Goal: Find specific page/section: Find specific page/section

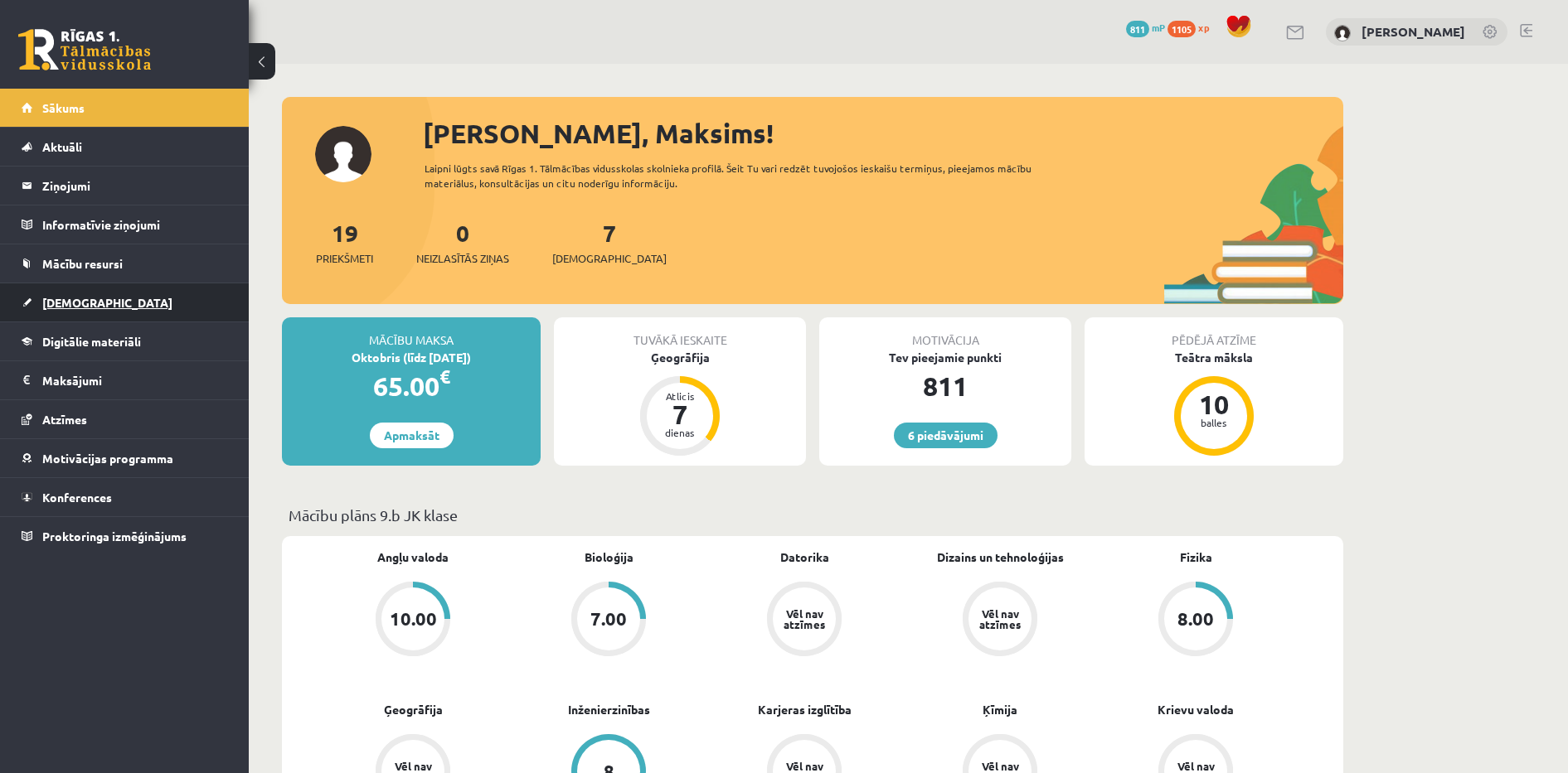
click at [48, 304] on span "[DEMOGRAPHIC_DATA]" at bounding box center [107, 303] width 131 height 15
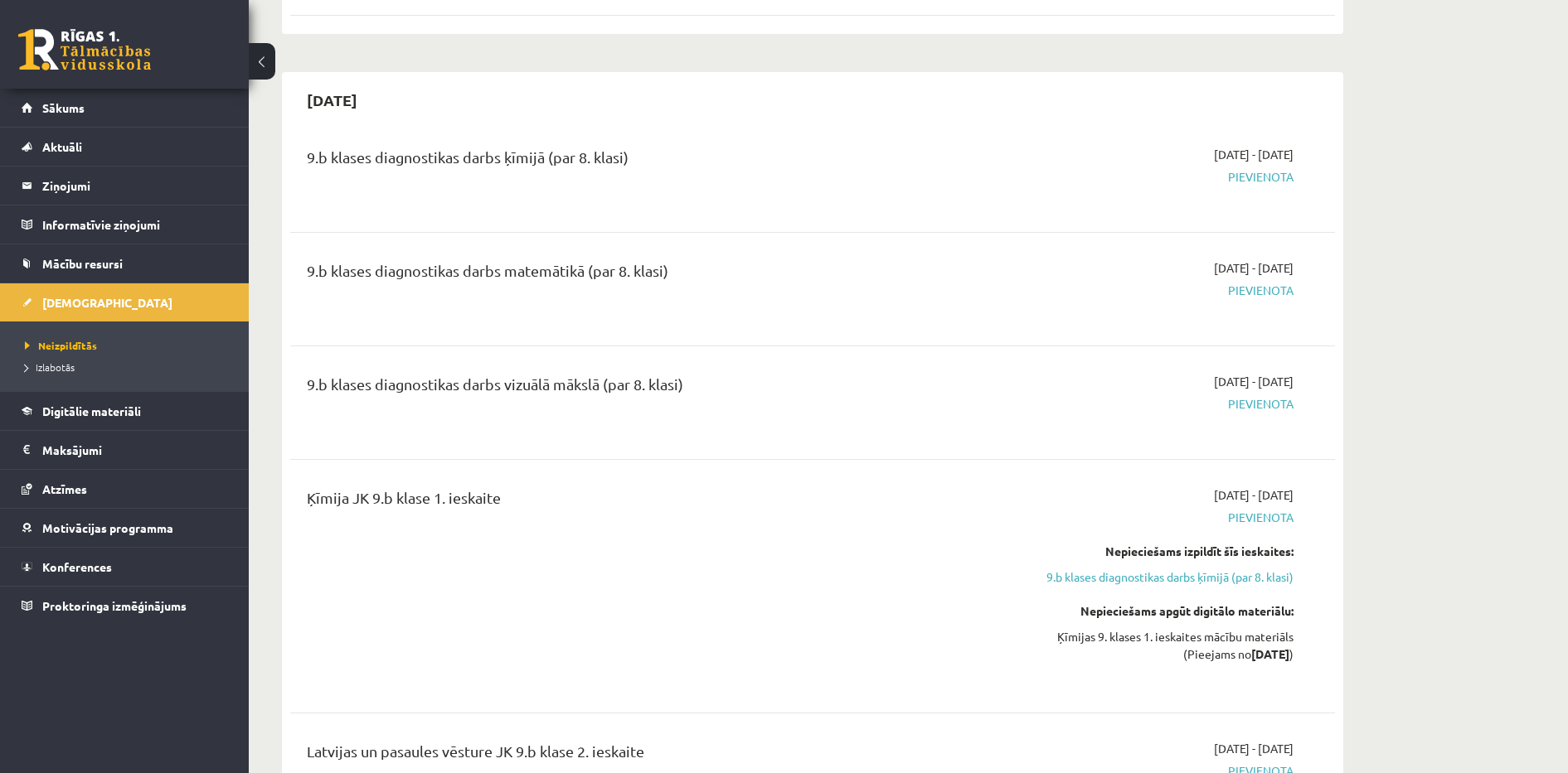
scroll to position [1782, 0]
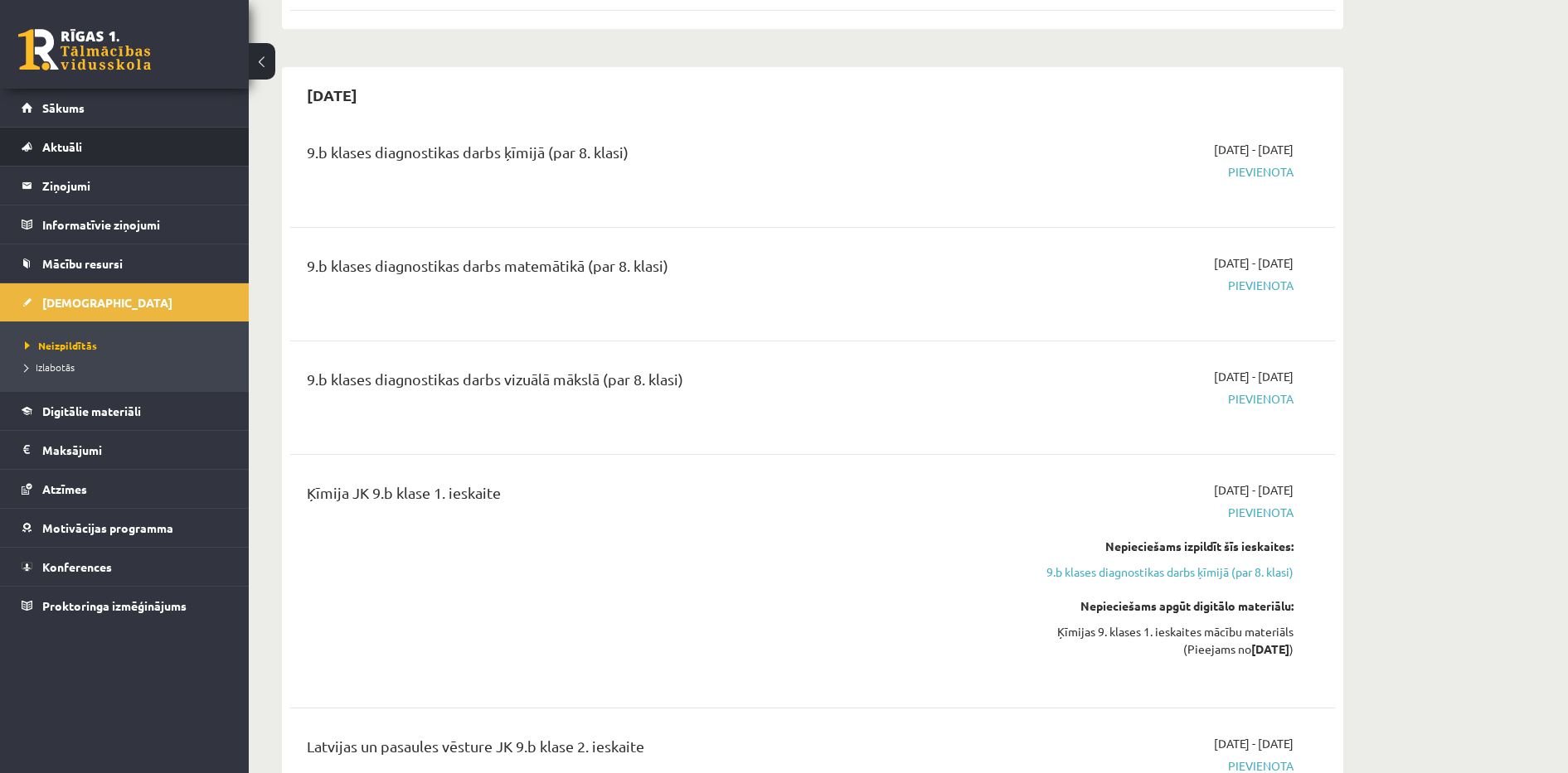
click at [108, 127] on li "Aktuāli Kā mācīties [PERSON_NAME] Kontakti Normatīvie akti Online konsultācijas…" at bounding box center [124, 146] width 249 height 40
click at [109, 121] on link "Sākums" at bounding box center [124, 107] width 207 height 38
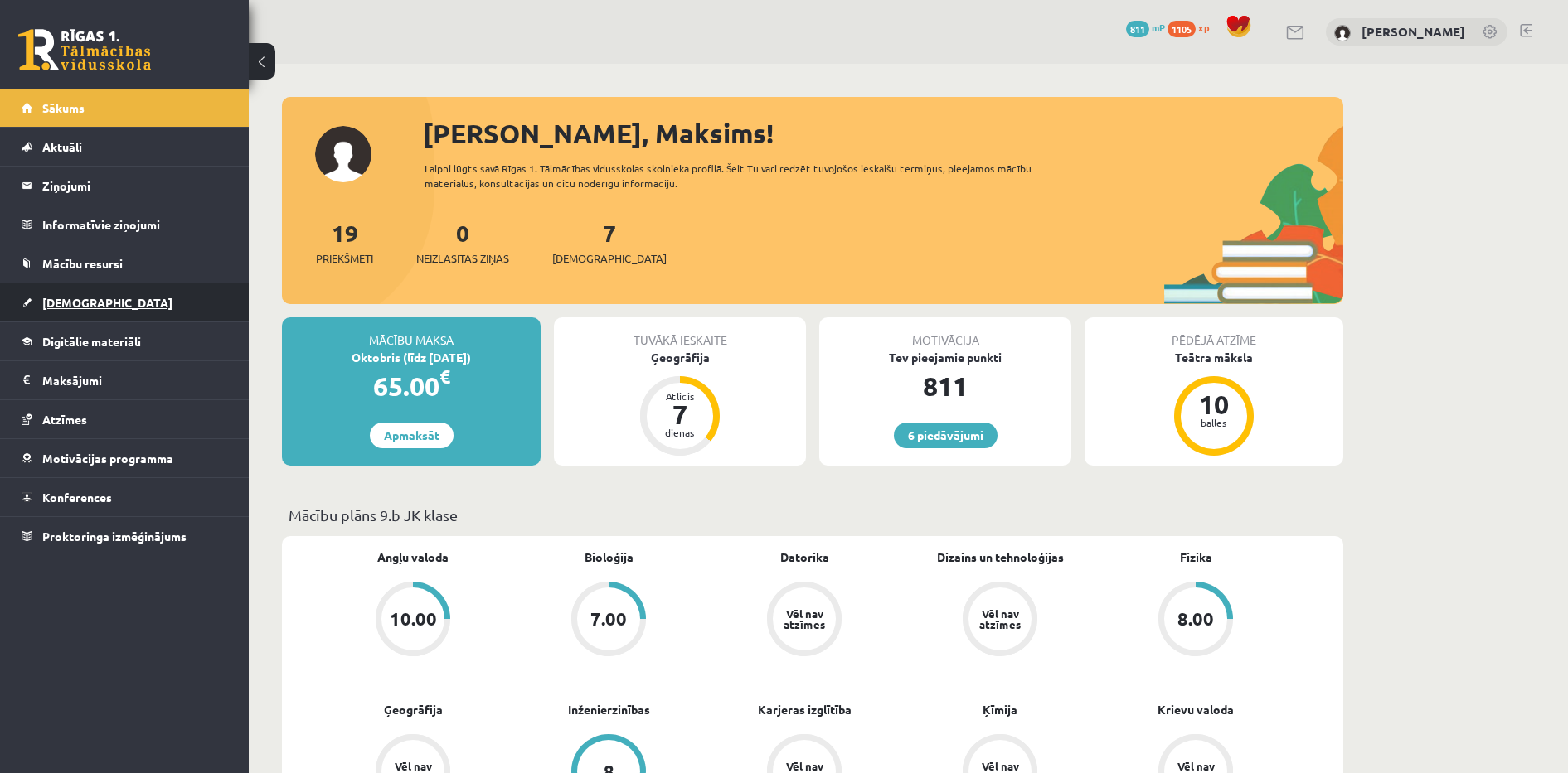
click at [106, 293] on link "[DEMOGRAPHIC_DATA]" at bounding box center [124, 302] width 207 height 38
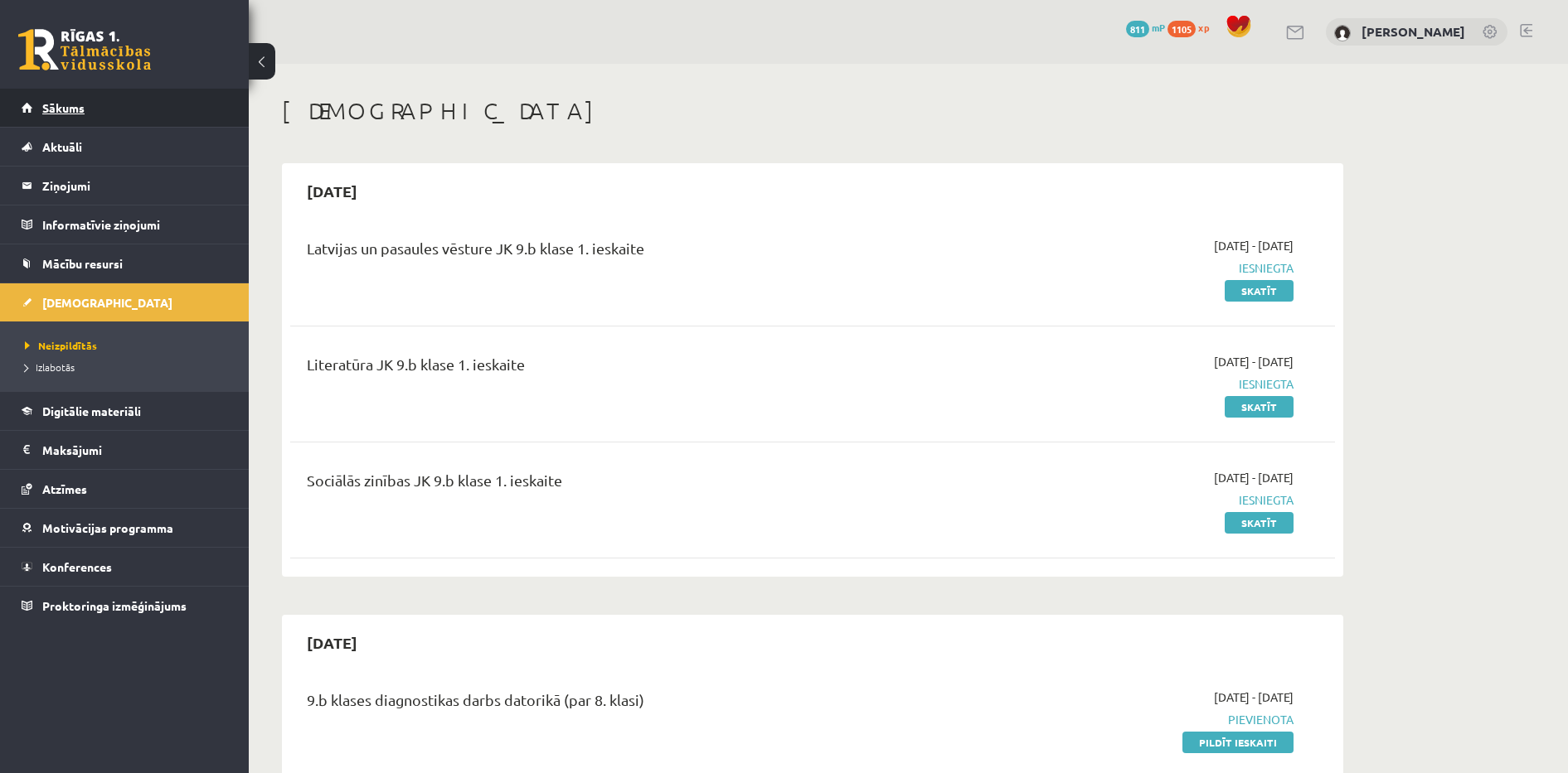
click at [180, 106] on link "Sākums" at bounding box center [124, 107] width 207 height 38
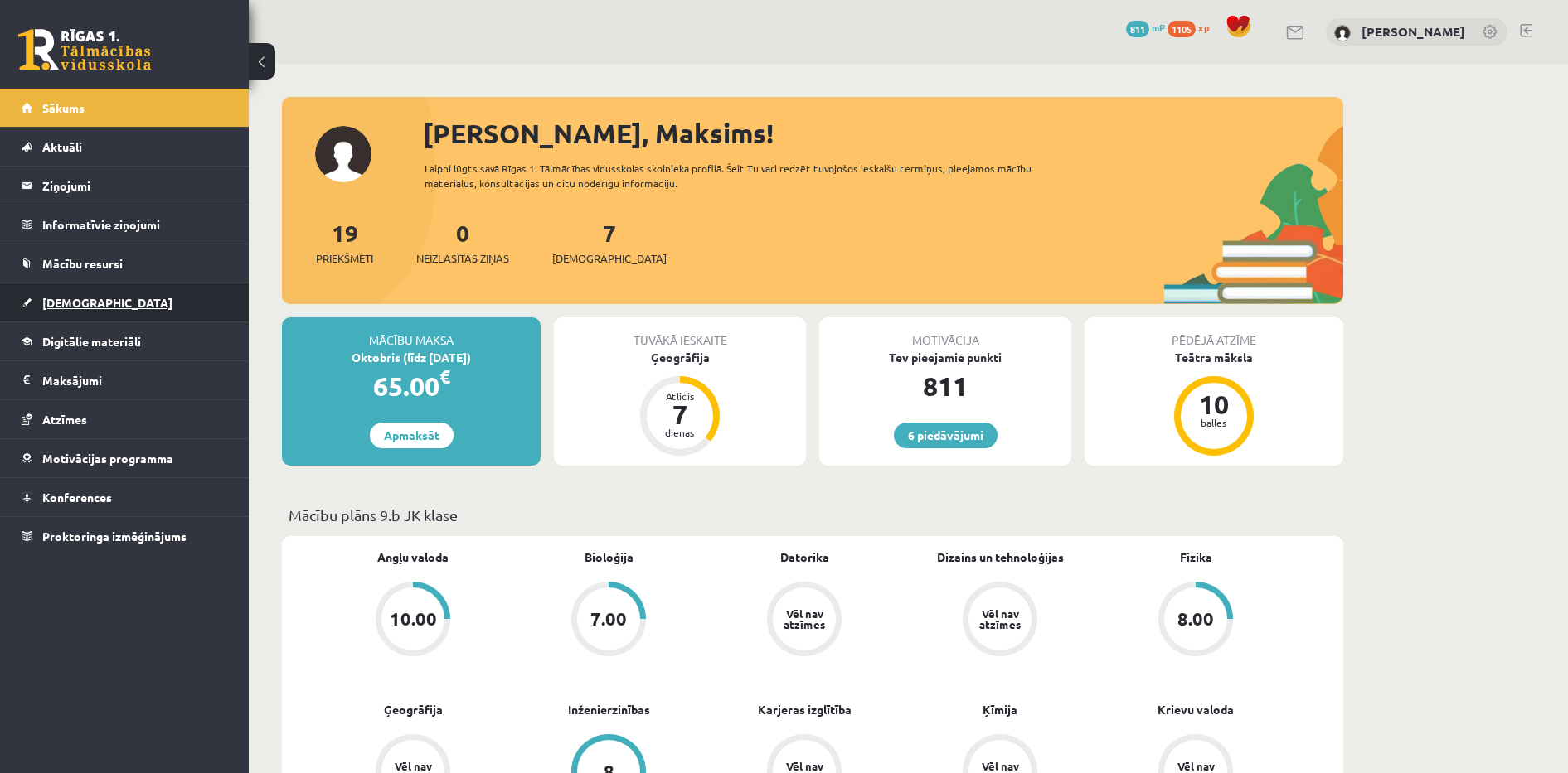
click at [127, 305] on link "[DEMOGRAPHIC_DATA]" at bounding box center [124, 302] width 207 height 38
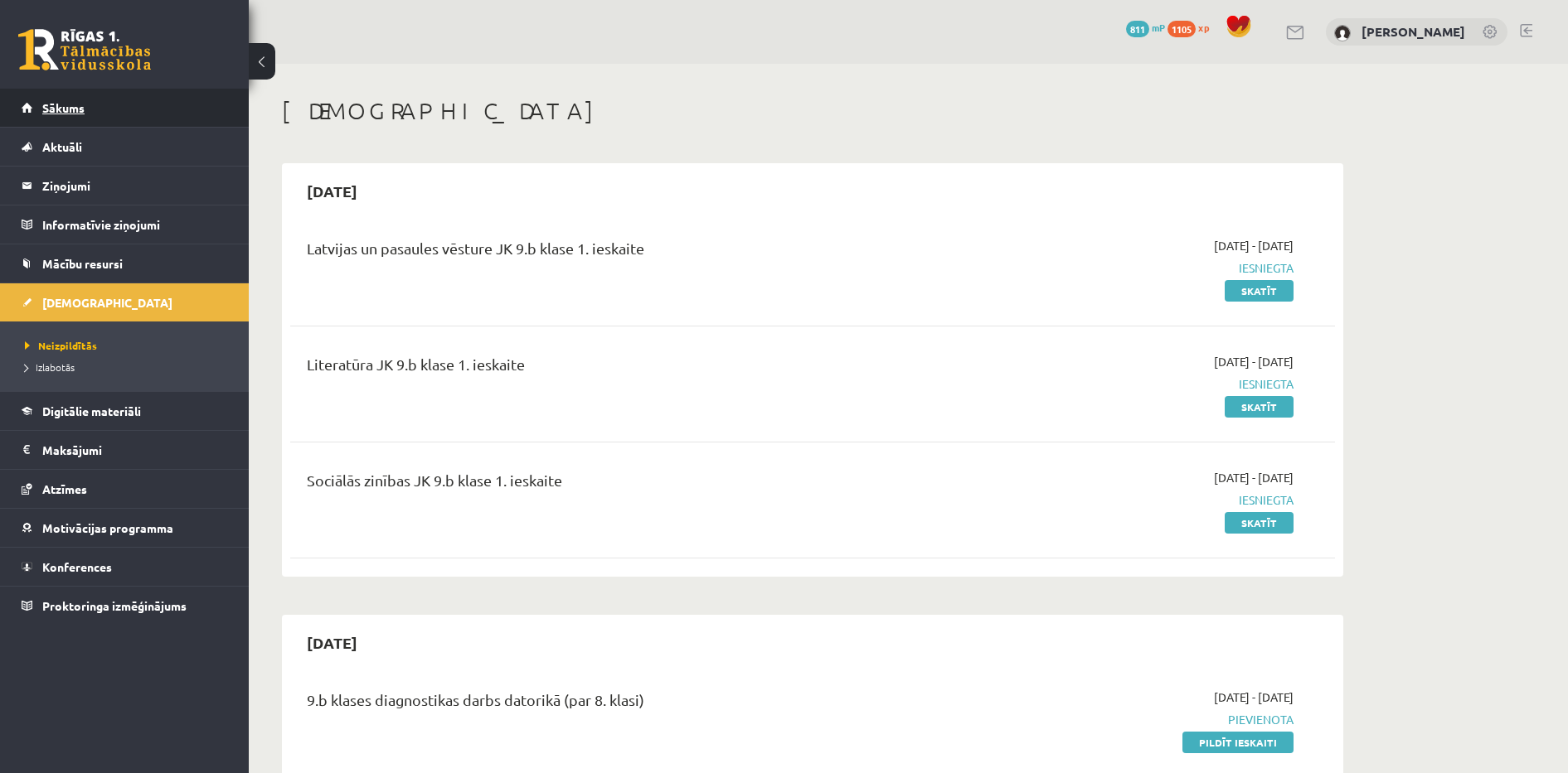
click at [207, 121] on link "Sākums" at bounding box center [124, 107] width 207 height 38
